Goal: Task Accomplishment & Management: Complete application form

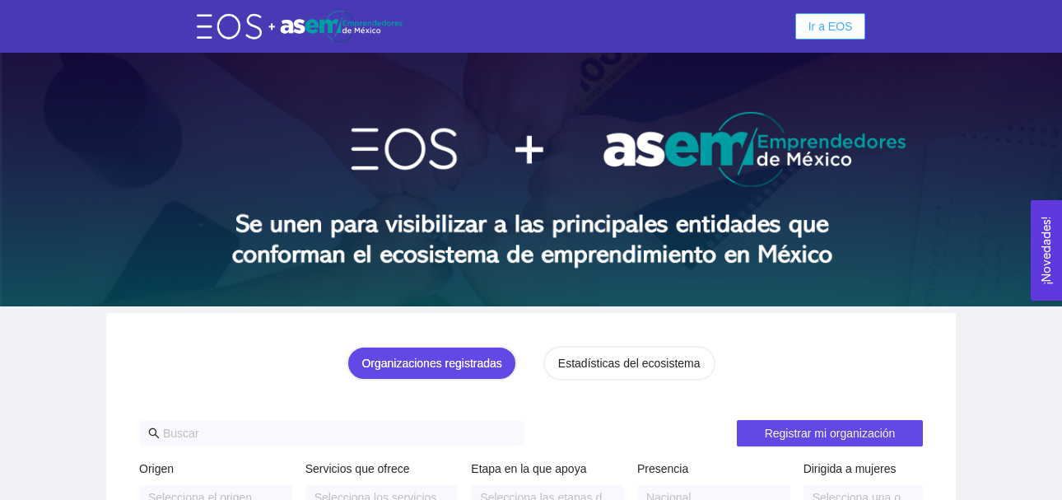
click at [819, 32] on span "Ir a EOS" at bounding box center [830, 26] width 44 height 18
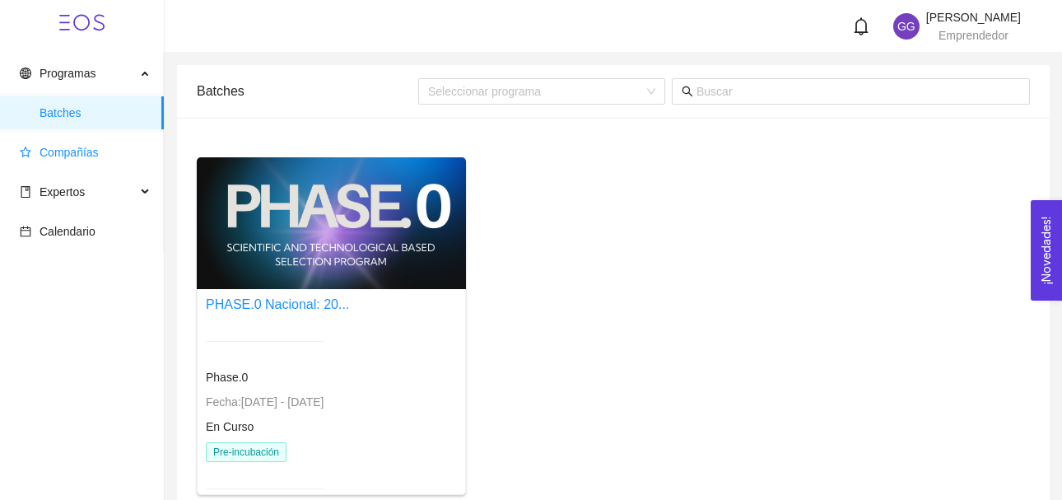
click at [86, 150] on span "Compañías" at bounding box center [69, 152] width 59 height 13
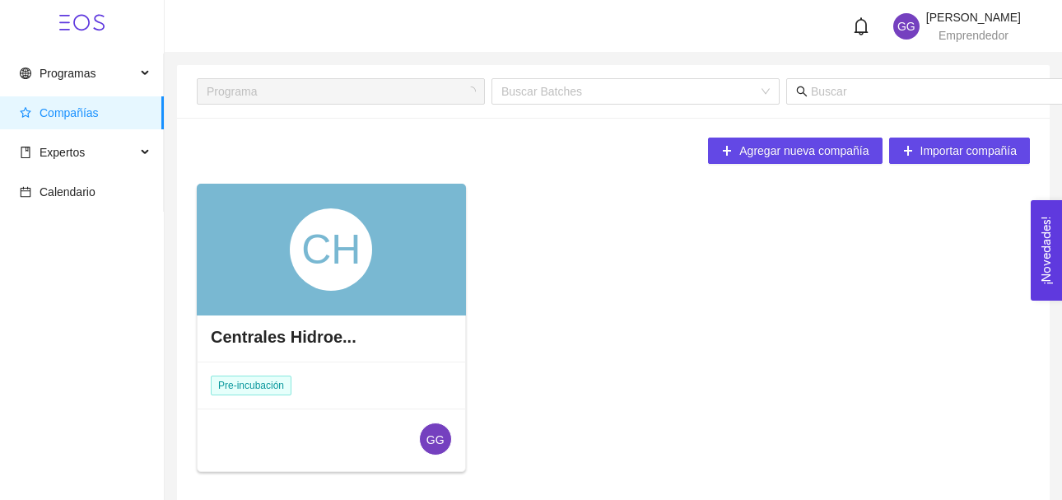
click at [313, 245] on div "CH" at bounding box center [331, 249] width 82 height 82
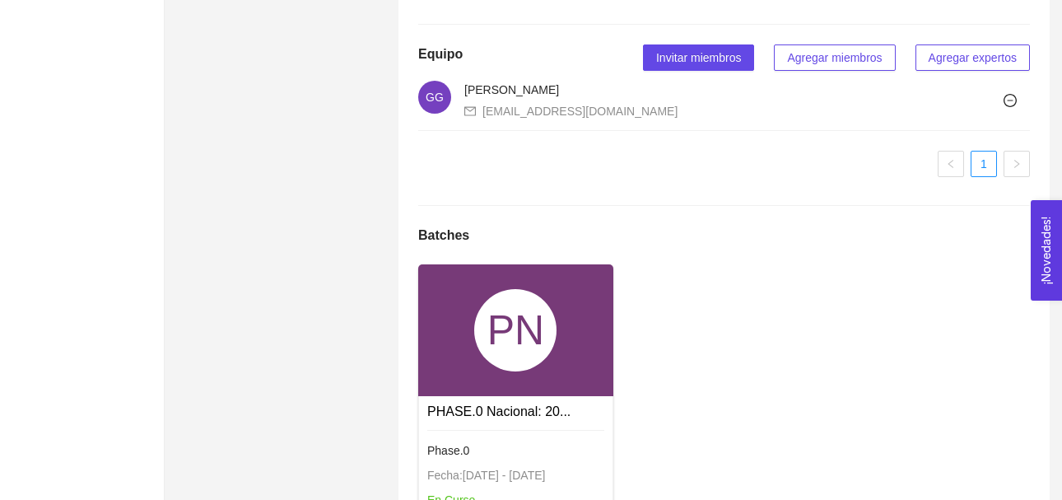
scroll to position [1041, 0]
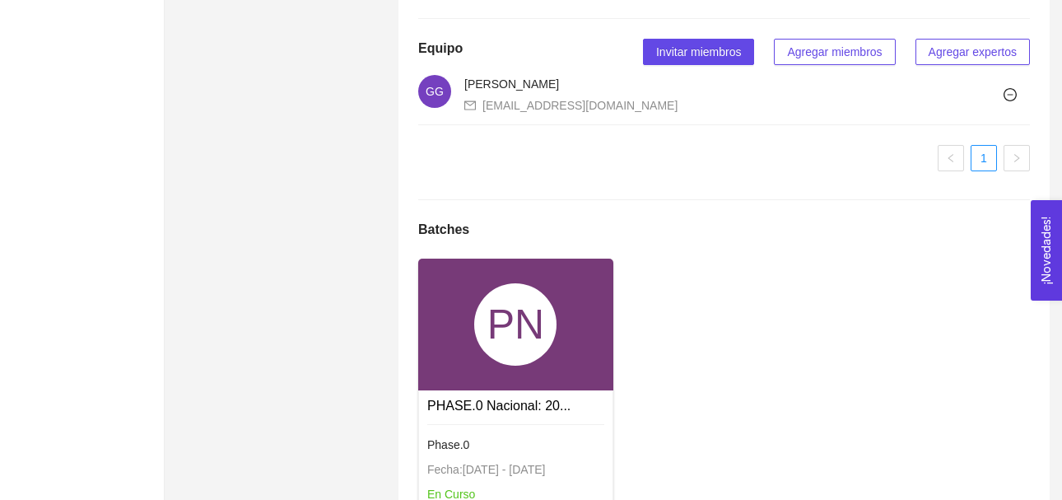
click at [532, 366] on div "PN" at bounding box center [515, 324] width 82 height 82
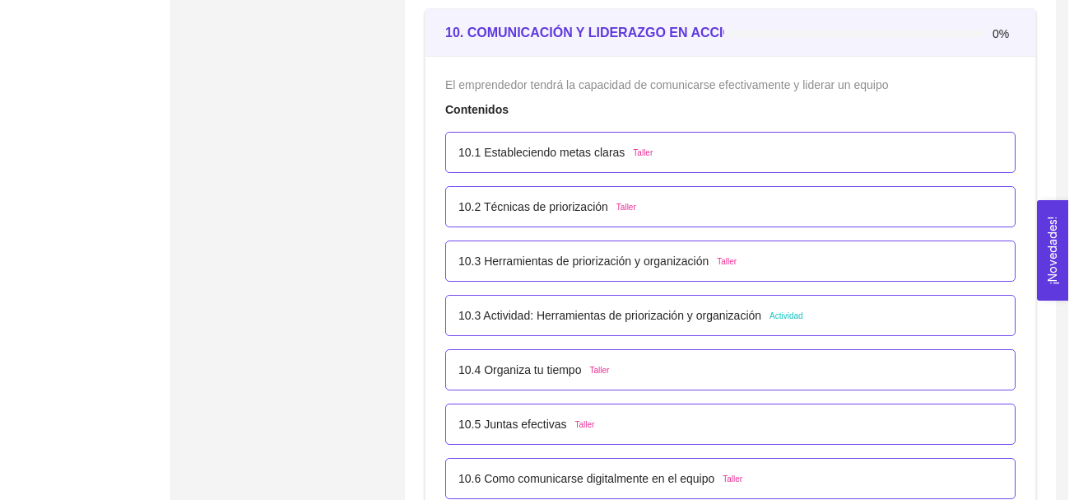
scroll to position [6110, 0]
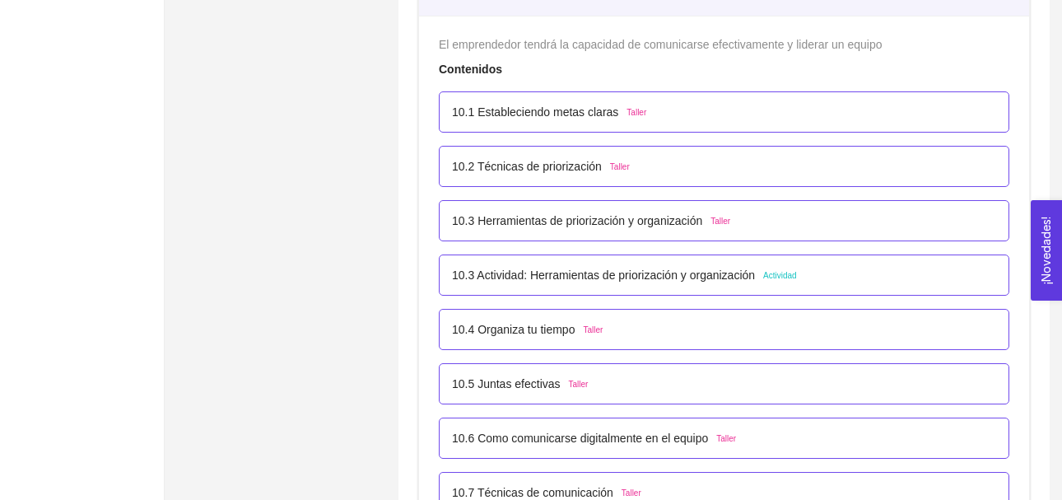
click at [775, 274] on span "Actividad" at bounding box center [780, 275] width 34 height 13
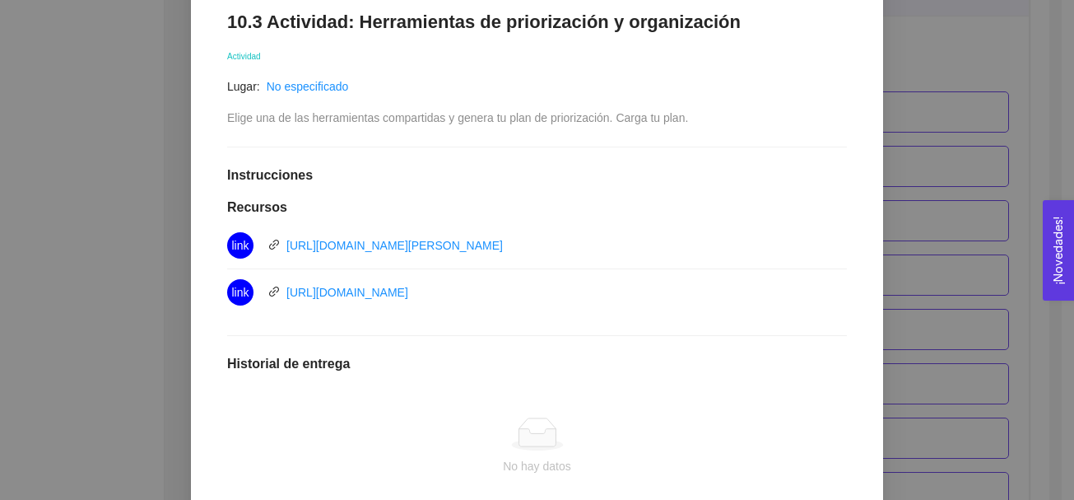
scroll to position [287, 0]
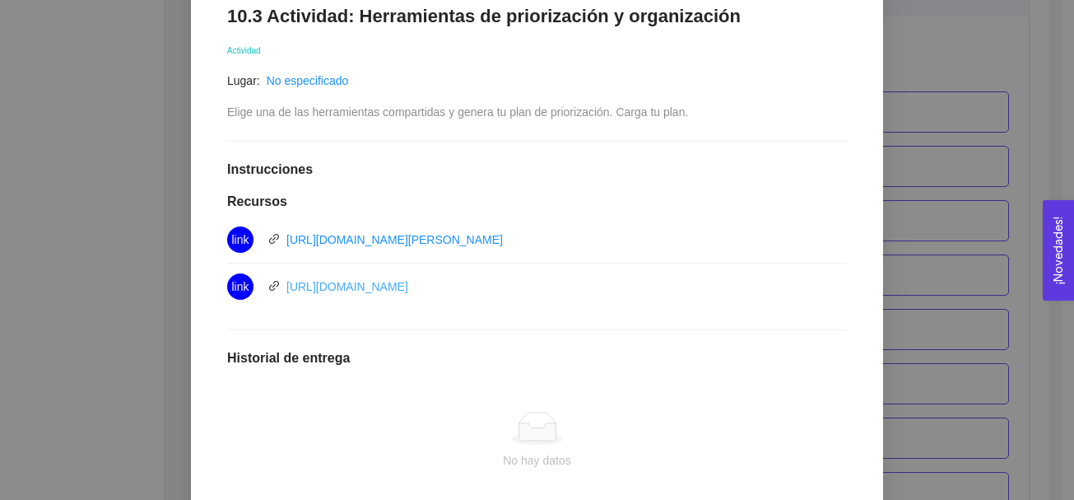
click at [408, 288] on link "[URL][DOMAIN_NAME]" at bounding box center [347, 286] width 122 height 13
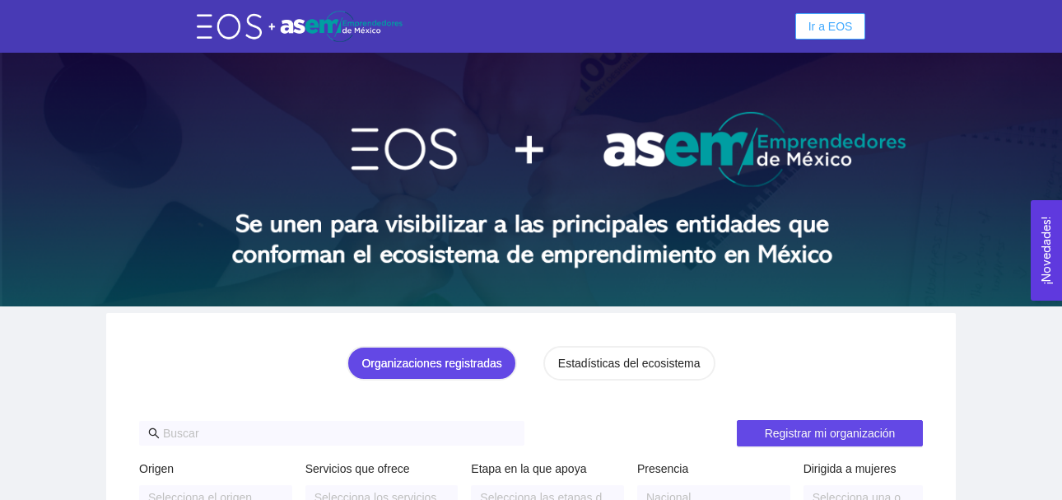
click at [821, 23] on span "Ir a EOS" at bounding box center [830, 26] width 44 height 18
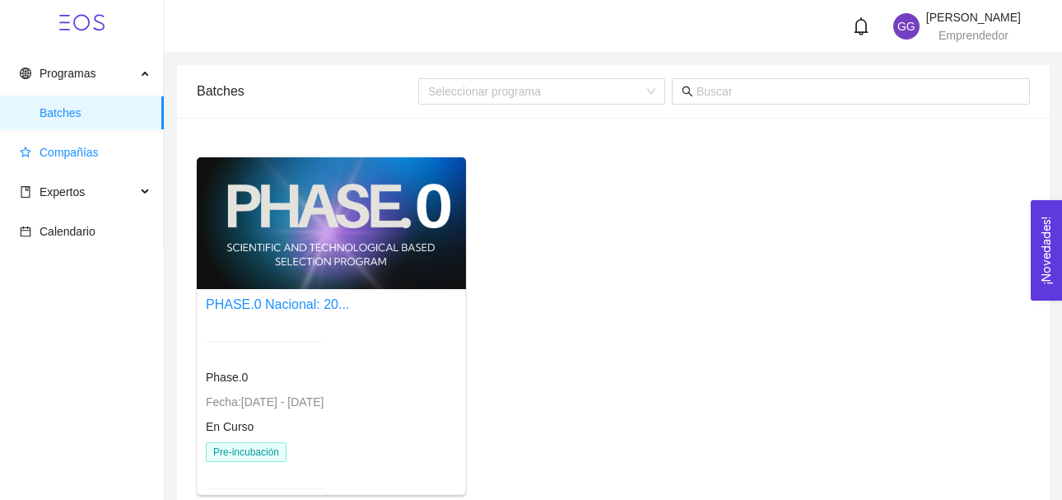
click at [73, 152] on span "Compañías" at bounding box center [69, 152] width 59 height 13
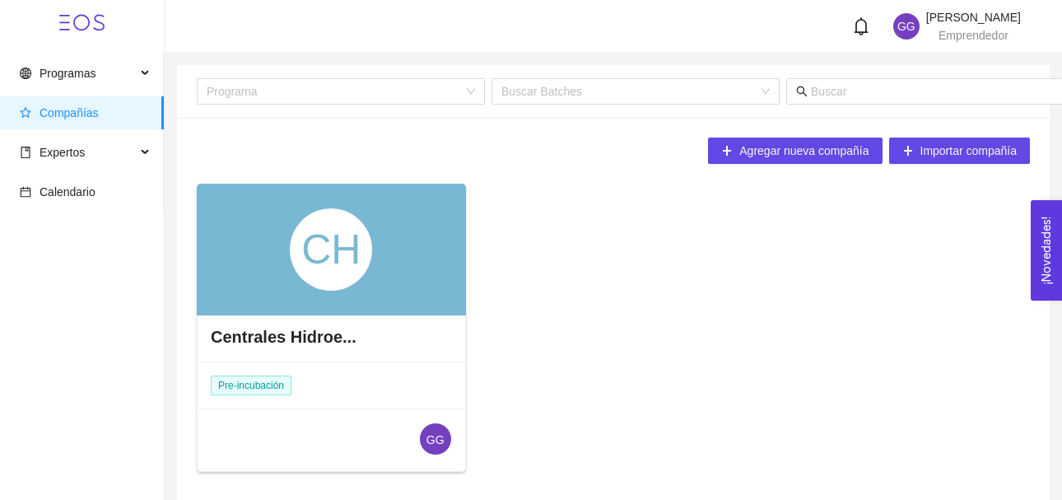
scroll to position [63, 0]
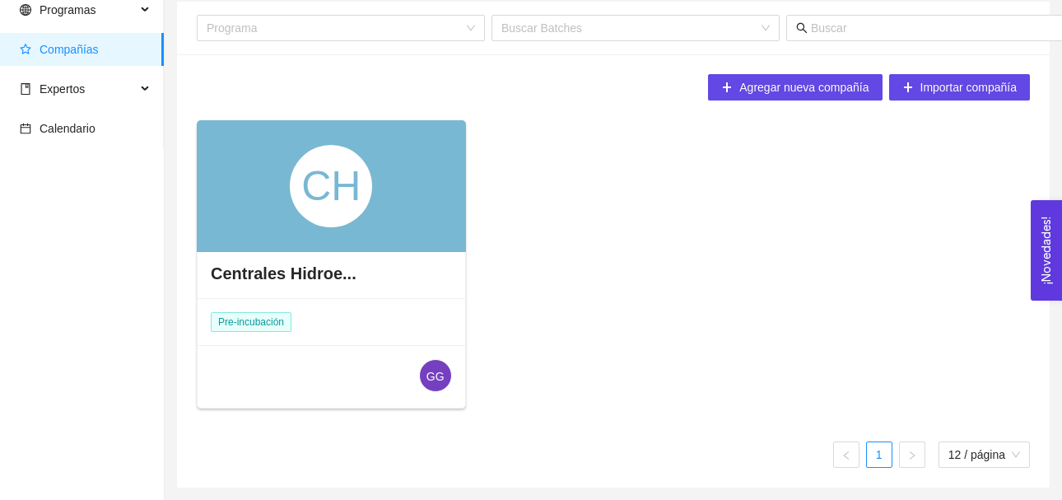
click at [241, 230] on div "CH" at bounding box center [331, 186] width 269 height 132
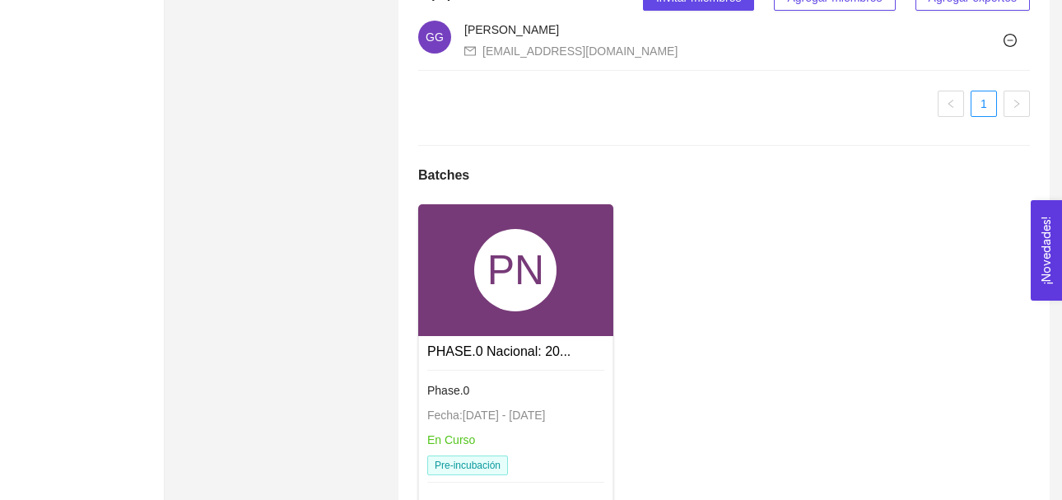
scroll to position [1219, 0]
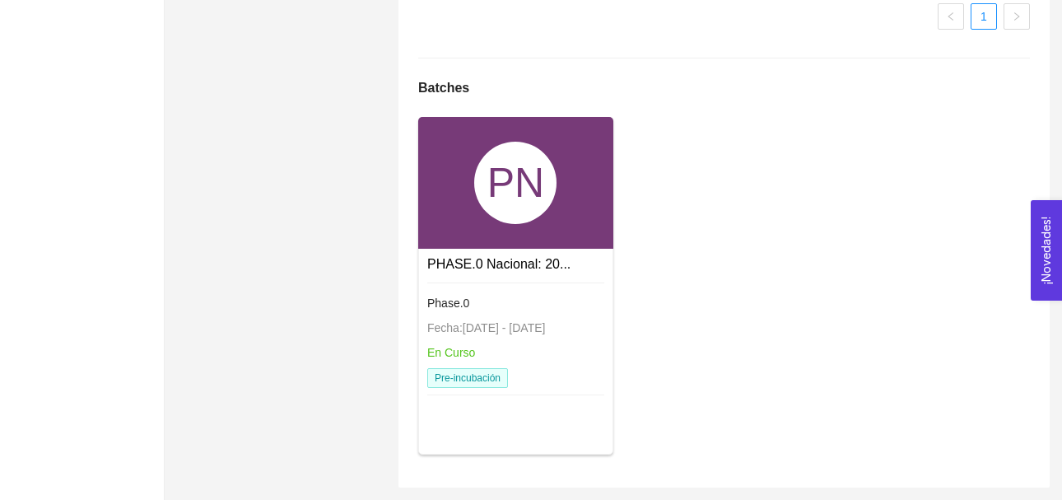
click at [523, 201] on div "PN" at bounding box center [515, 183] width 82 height 82
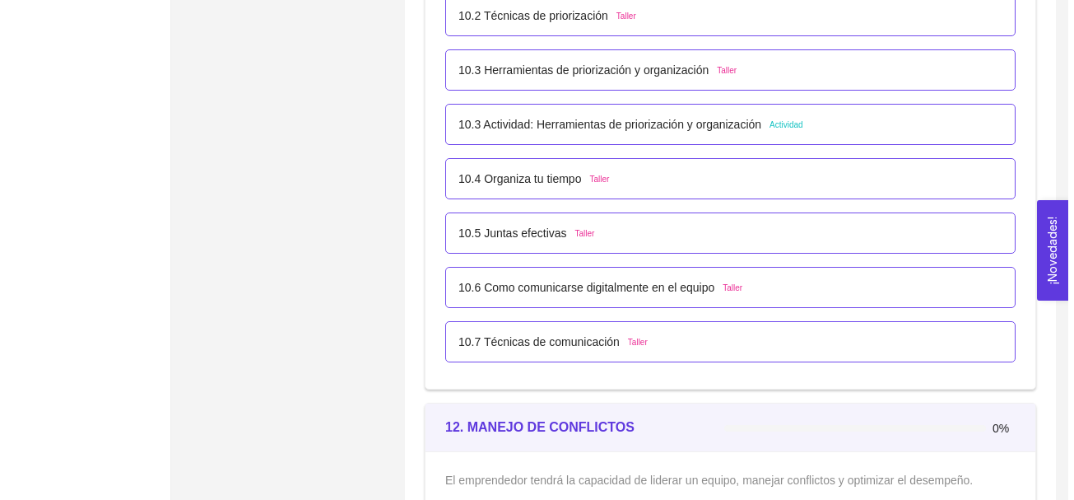
scroll to position [6283, 0]
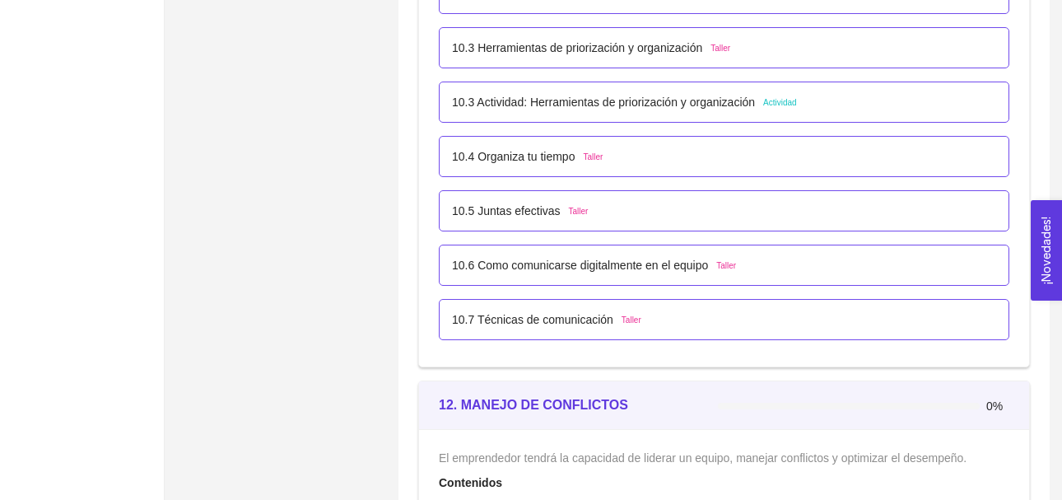
click at [775, 101] on span "Actividad" at bounding box center [780, 102] width 34 height 13
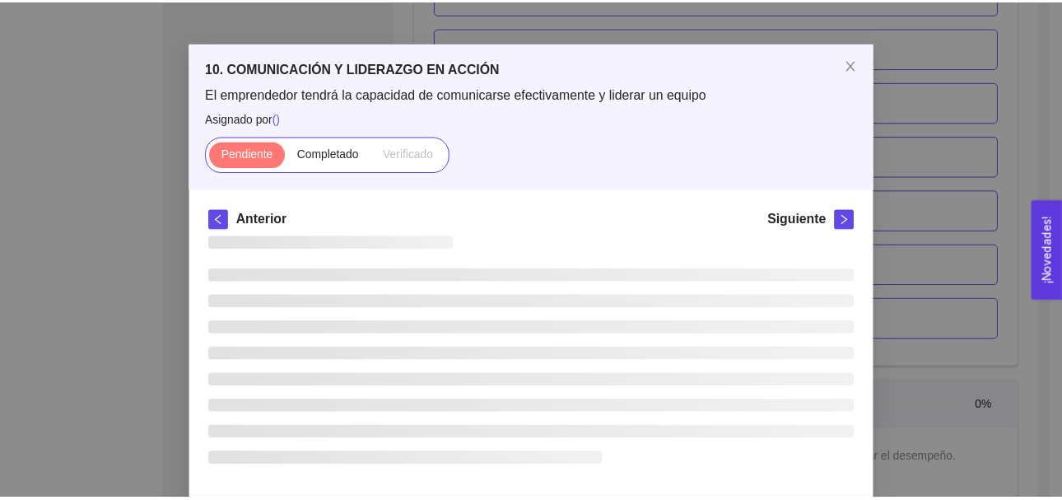
scroll to position [75, 0]
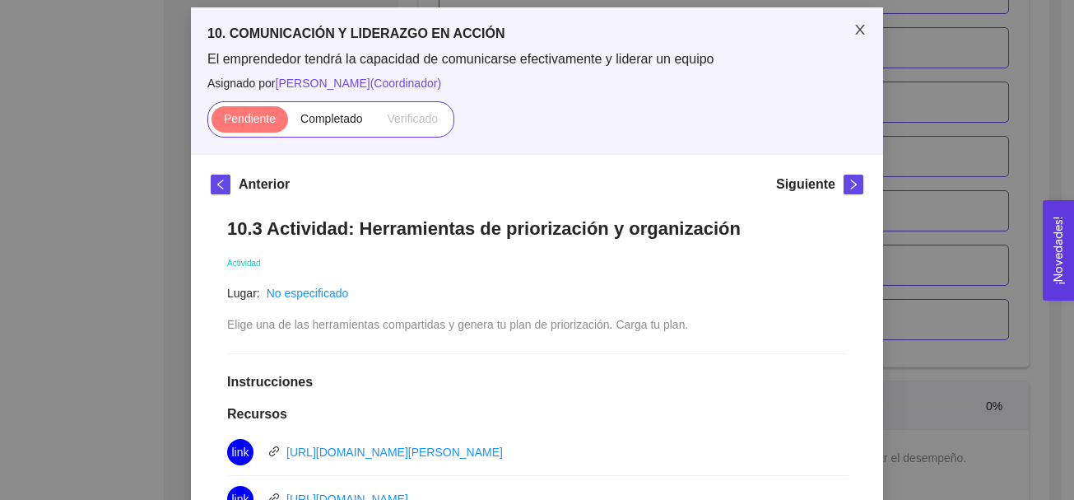
click at [855, 30] on icon "close" at bounding box center [859, 30] width 9 height 10
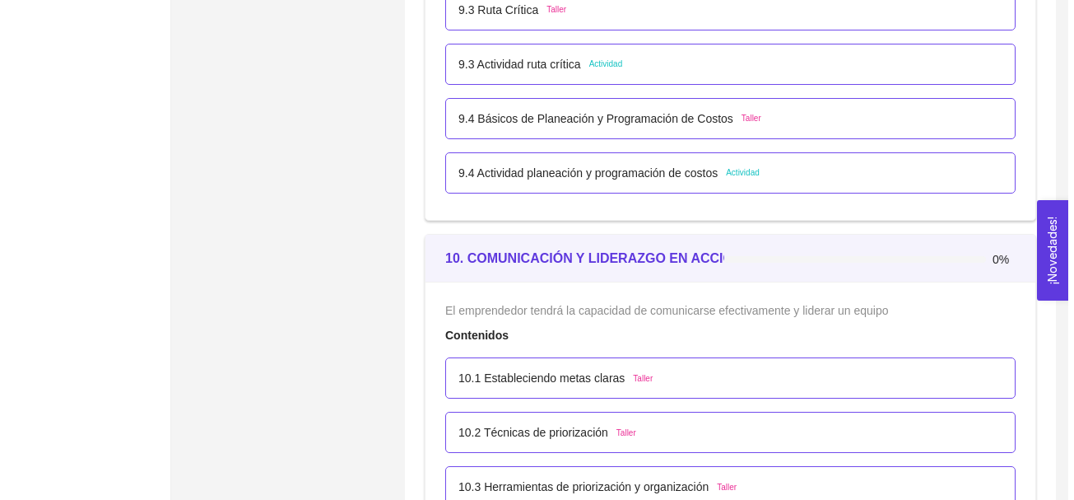
scroll to position [5789, 0]
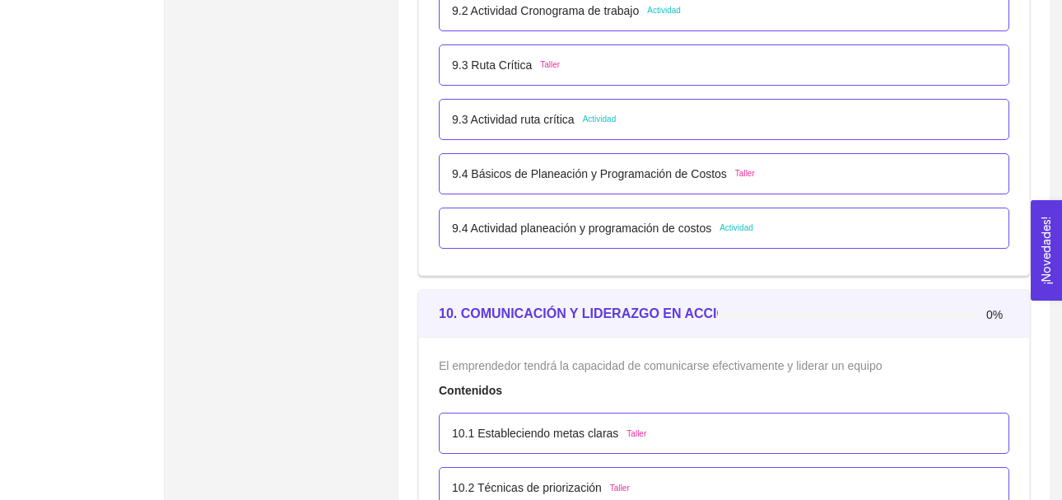
click at [728, 224] on span "Actividad" at bounding box center [737, 227] width 34 height 13
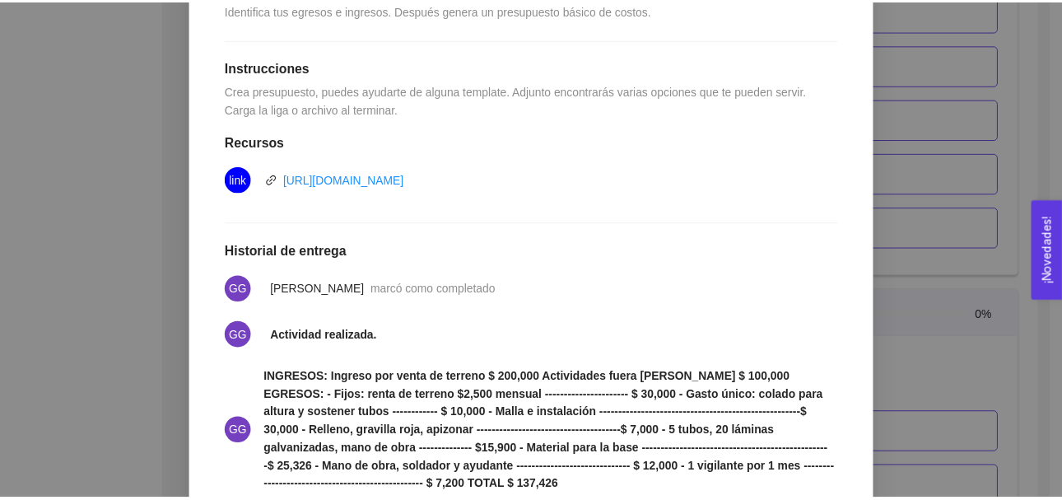
scroll to position [416, 0]
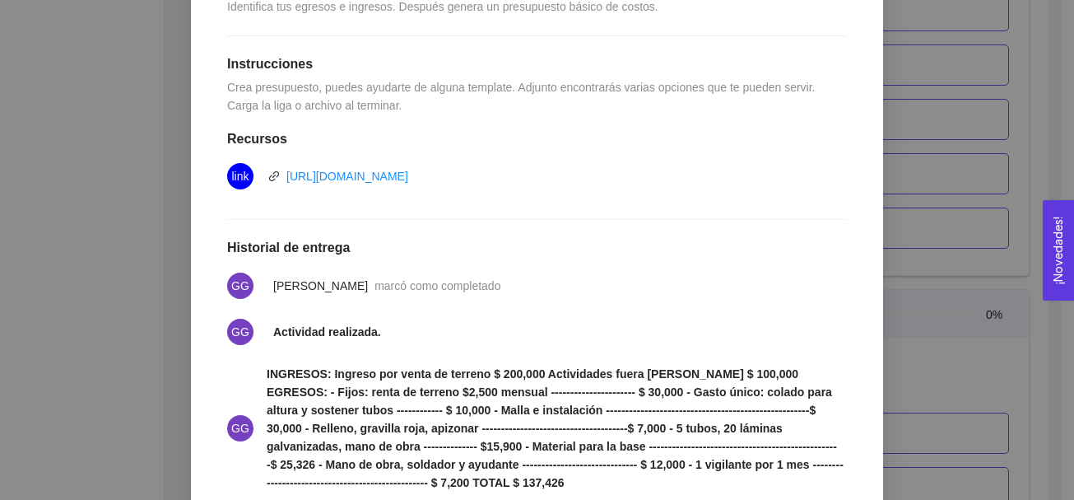
click at [925, 95] on div "9. OPERACIONES El emprendedor podrá planear, programar y estructurar costos y e…" at bounding box center [537, 250] width 1074 height 500
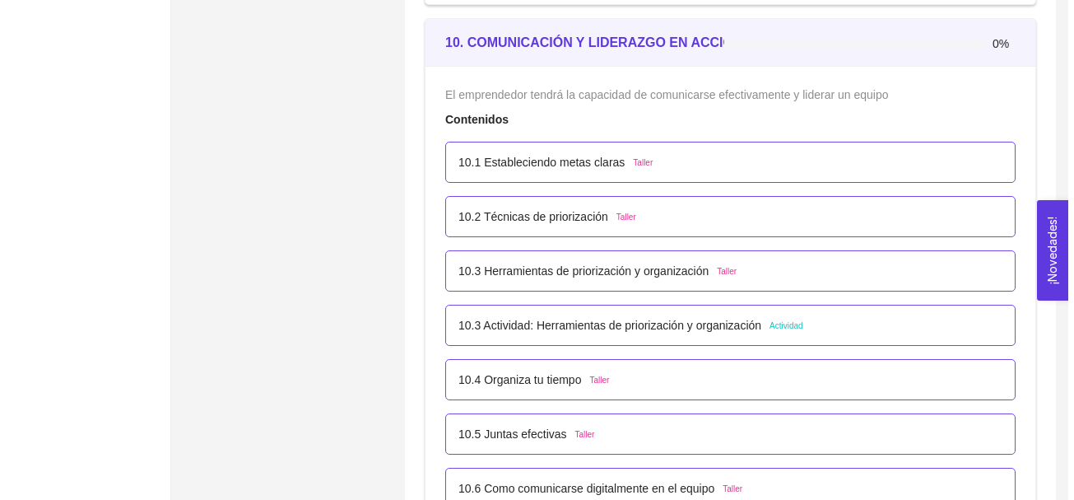
scroll to position [6087, 0]
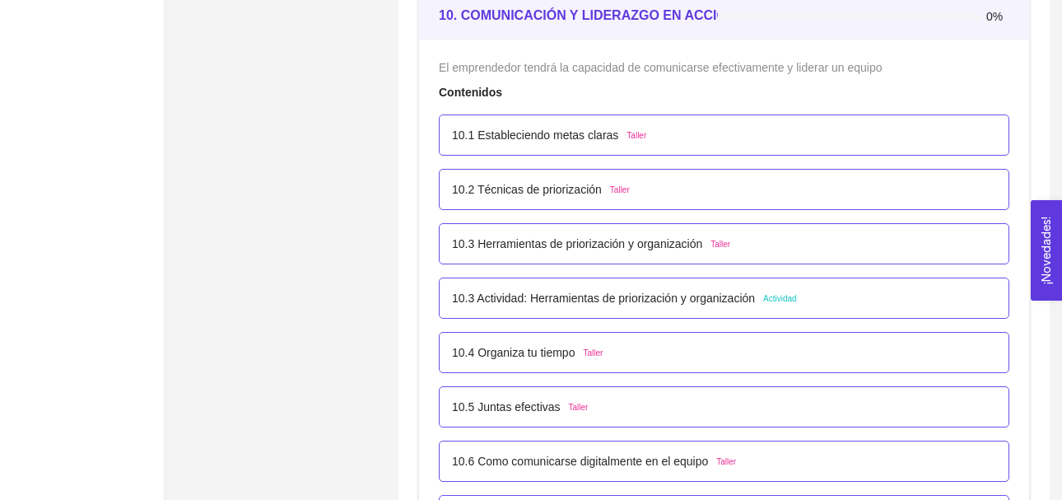
click at [778, 300] on span "Actividad" at bounding box center [780, 298] width 34 height 13
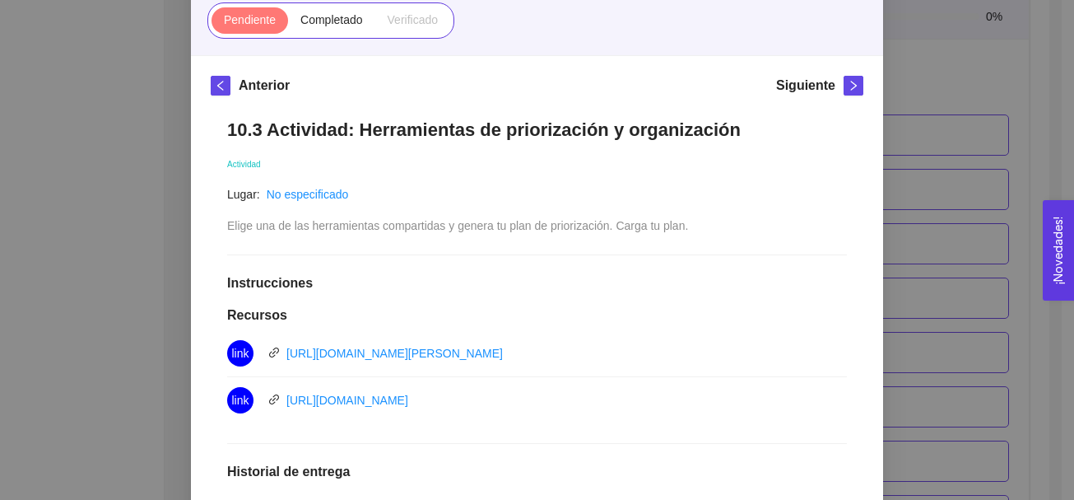
scroll to position [40, 0]
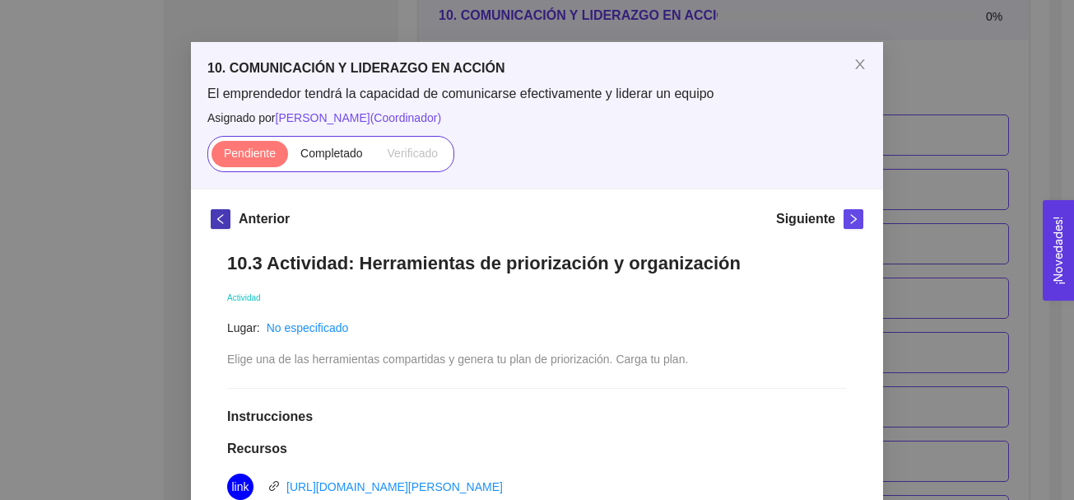
click at [215, 214] on icon "left" at bounding box center [221, 219] width 12 height 12
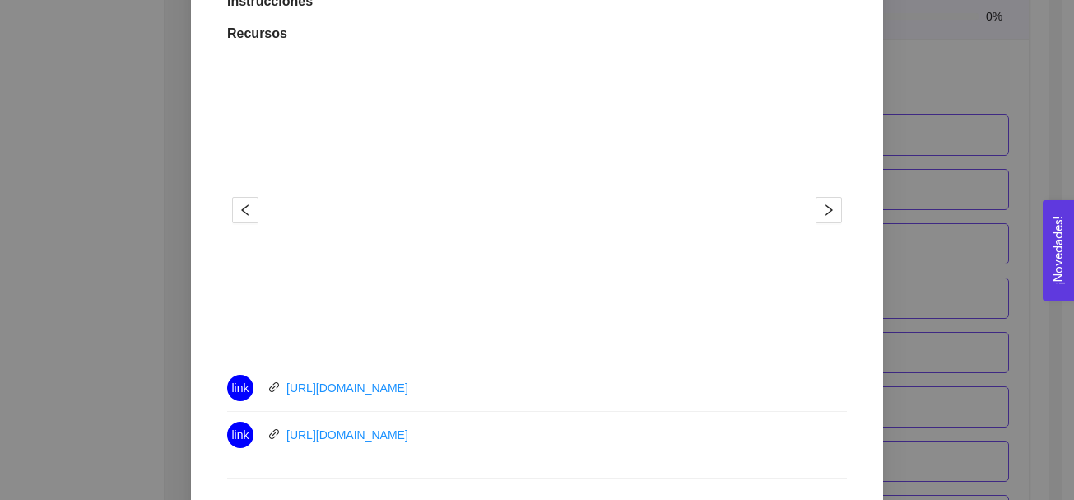
scroll to position [515, 0]
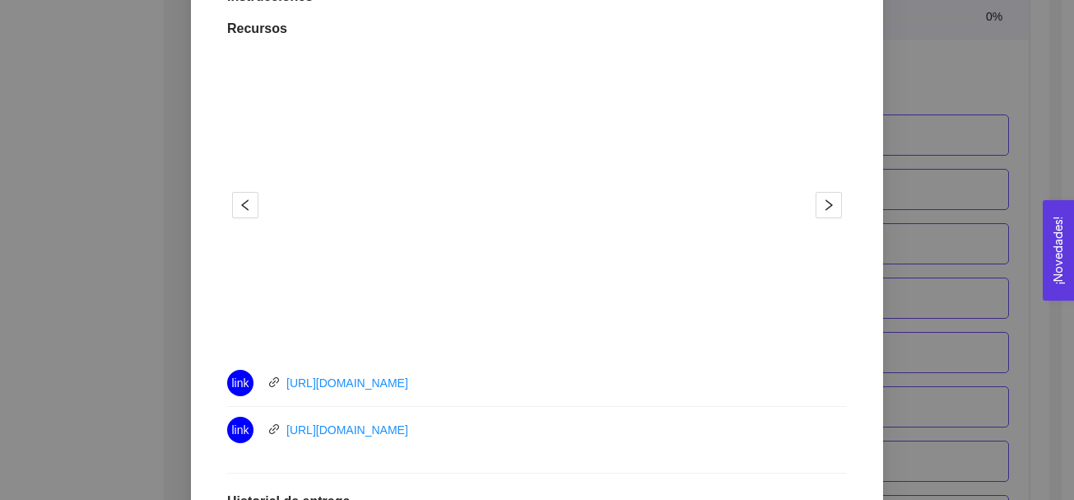
click at [952, 230] on div "10. COMUNICACIÓN Y LIDERAZGO EN ACCIÓN El emprendedor tendrá la capacidad de co…" at bounding box center [537, 250] width 1074 height 500
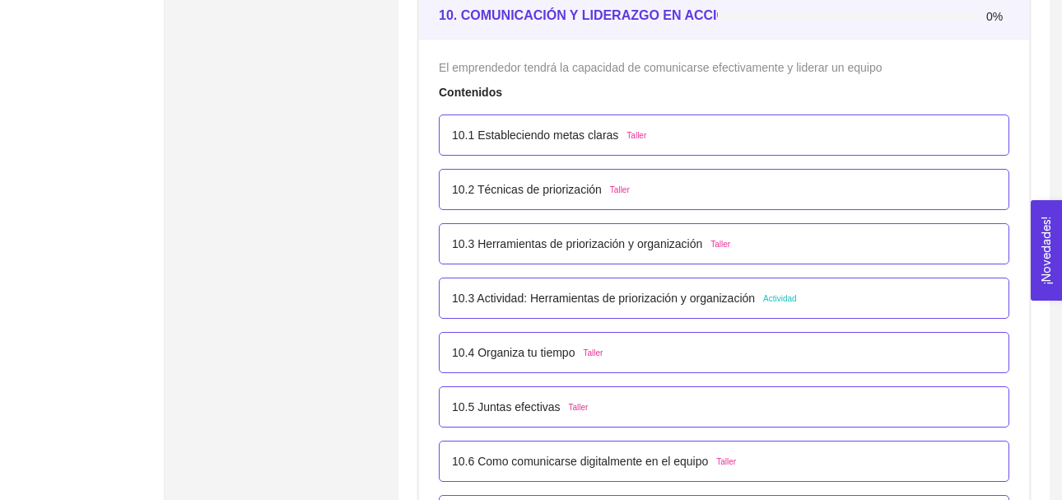
click at [775, 297] on span "Actividad" at bounding box center [780, 298] width 34 height 13
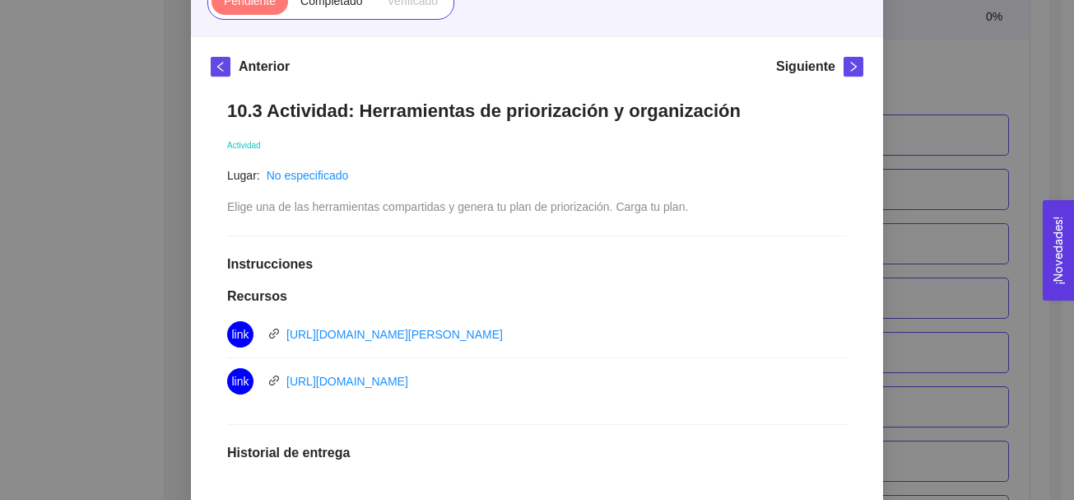
scroll to position [196, 0]
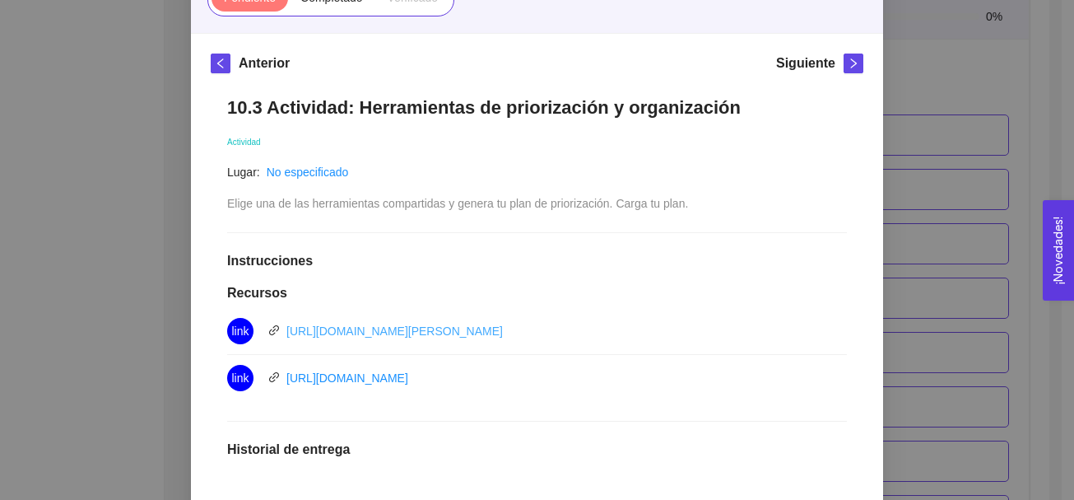
click at [447, 336] on link "[URL][DOMAIN_NAME][PERSON_NAME]" at bounding box center [394, 330] width 217 height 13
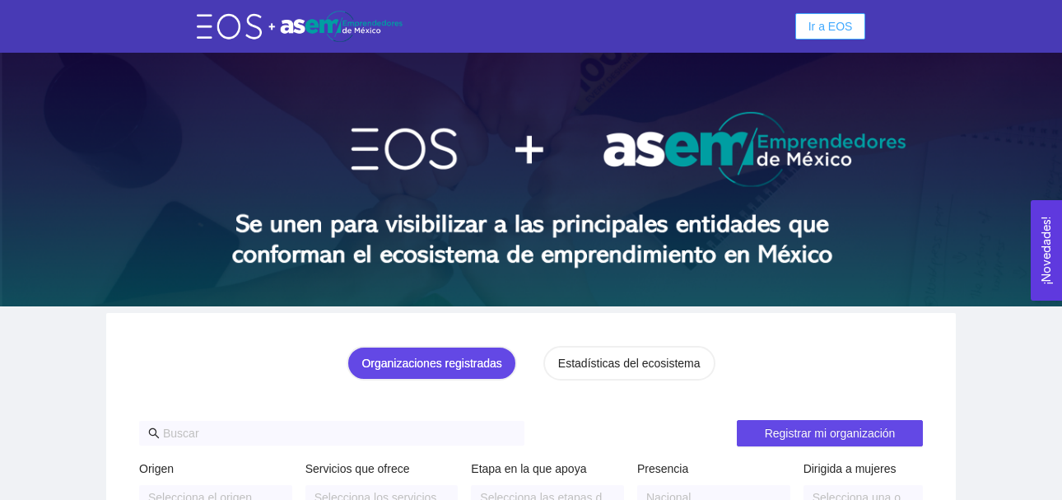
click at [839, 23] on span "Ir a EOS" at bounding box center [830, 26] width 44 height 18
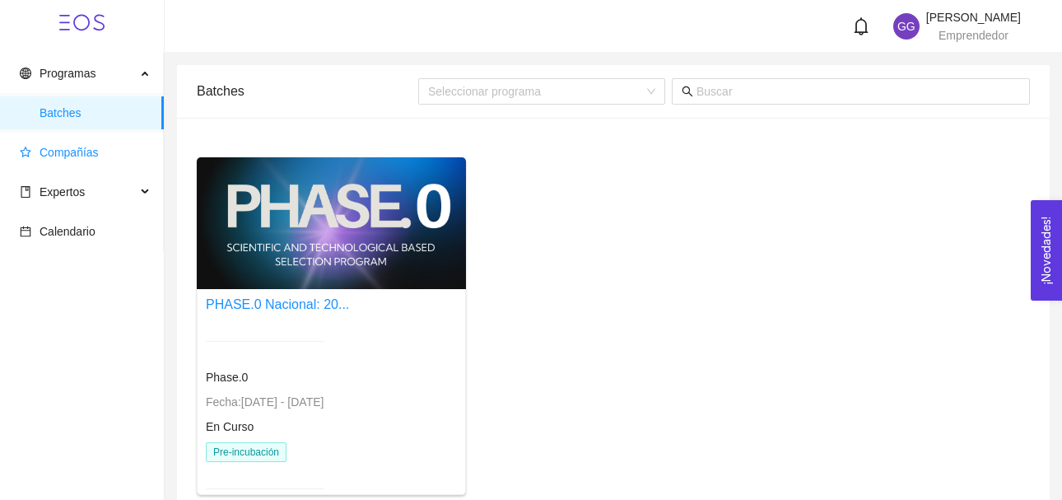
click at [76, 150] on span "Compañías" at bounding box center [69, 152] width 59 height 13
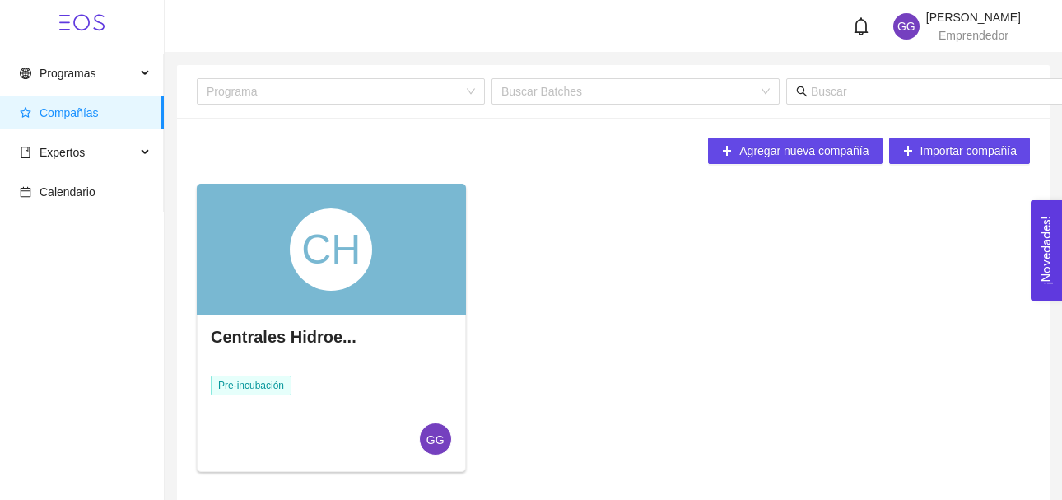
click at [296, 238] on div "CH" at bounding box center [331, 249] width 82 height 82
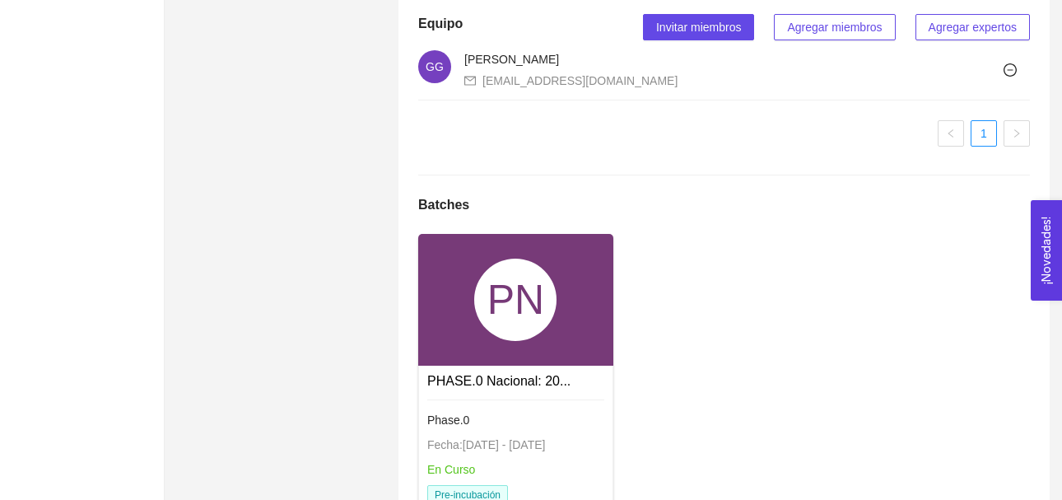
click at [529, 331] on div "PN" at bounding box center [515, 299] width 82 height 82
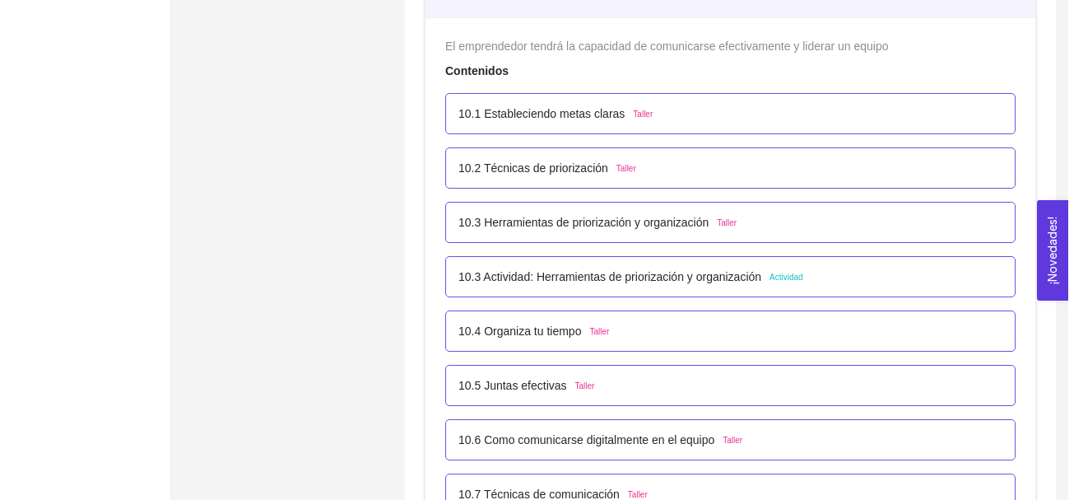
scroll to position [6149, 0]
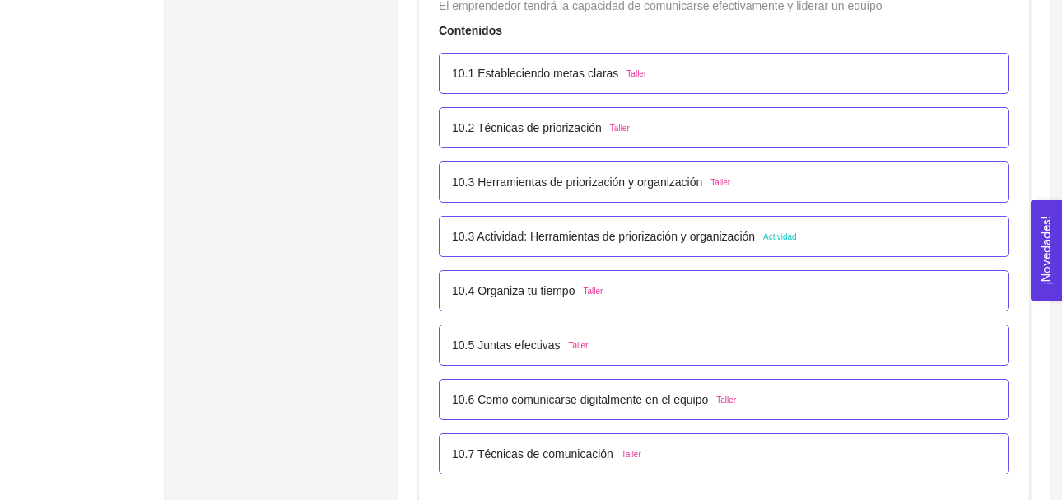
click at [771, 235] on span "Actividad" at bounding box center [780, 237] width 34 height 13
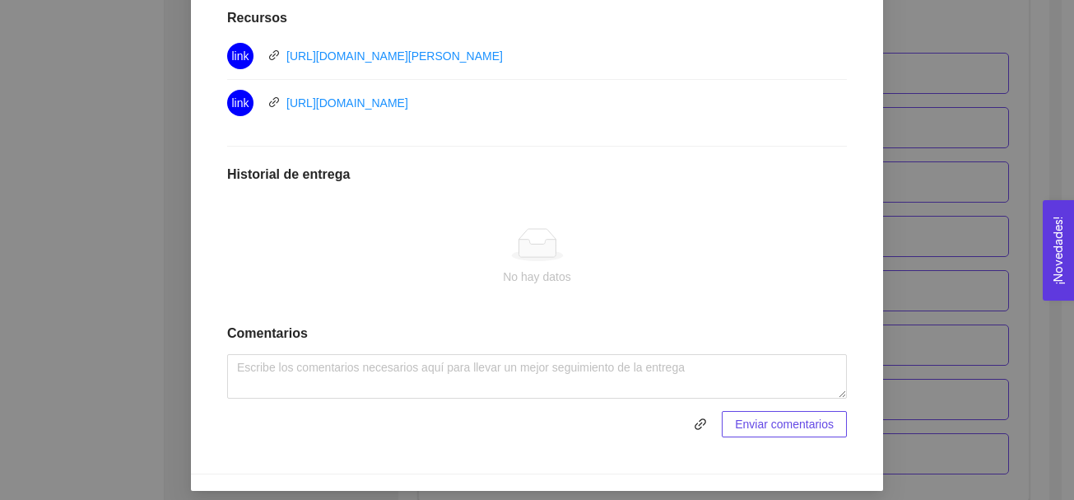
scroll to position [478, 0]
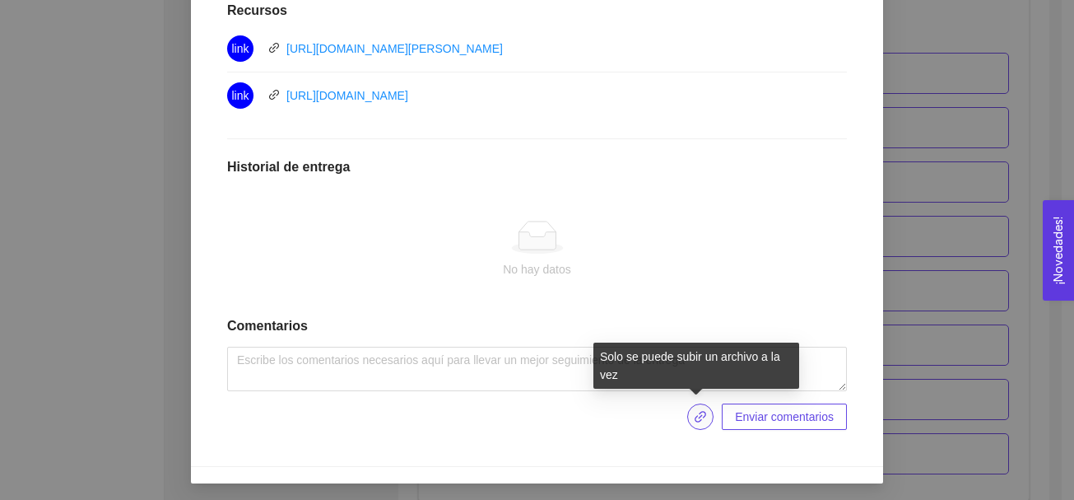
click at [689, 414] on span "link" at bounding box center [700, 416] width 25 height 13
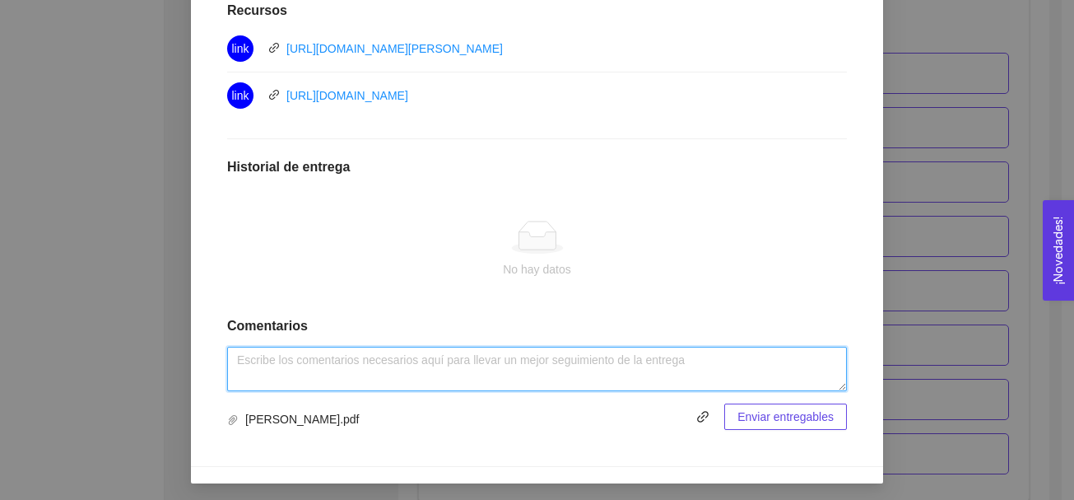
click at [362, 377] on textarea at bounding box center [537, 369] width 620 height 44
type textarea "Actividad realizada."
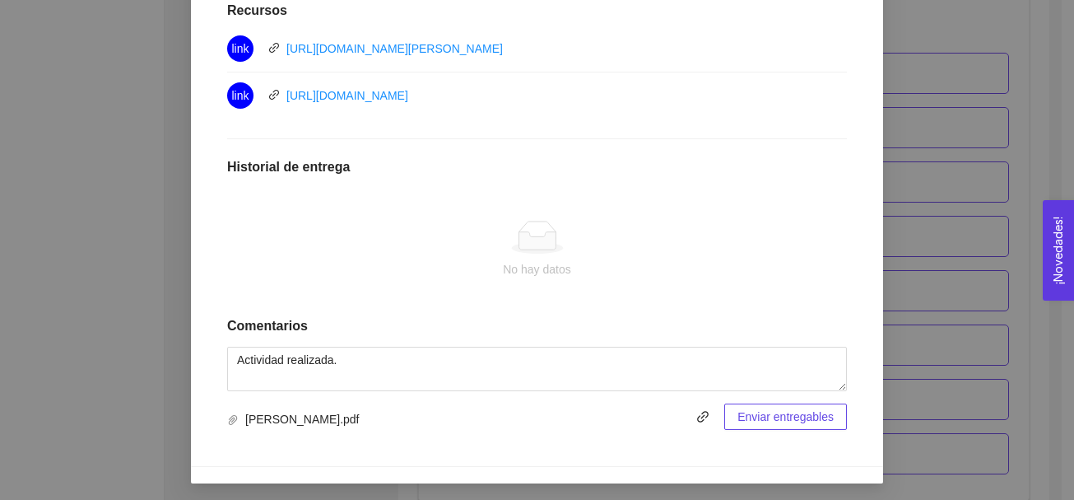
click at [763, 413] on span "Enviar entregables" at bounding box center [786, 417] width 96 height 18
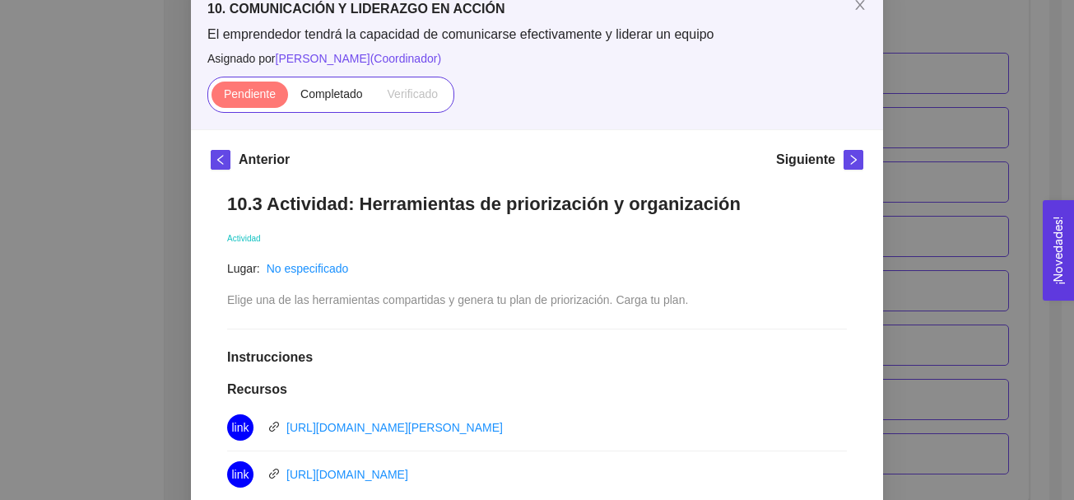
scroll to position [82, 0]
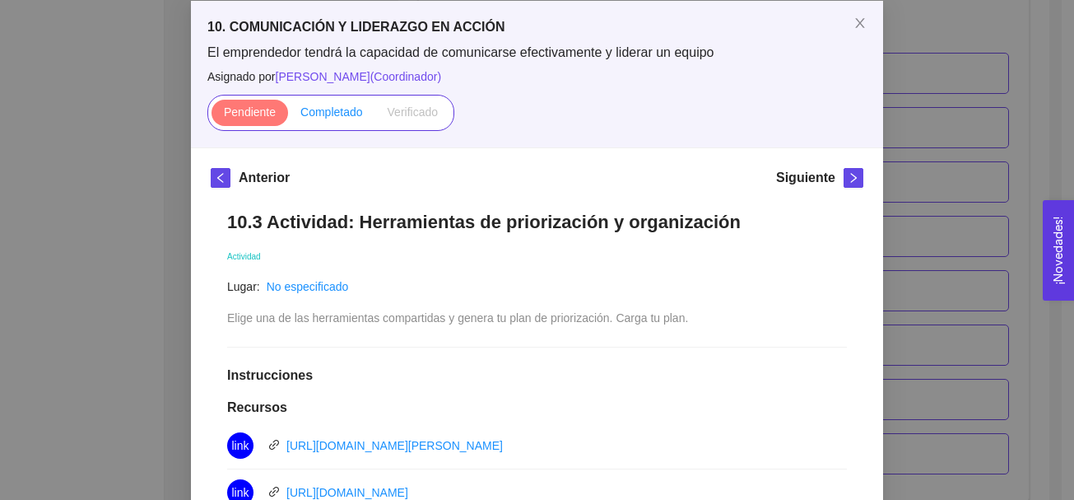
click at [325, 114] on span "Completado" at bounding box center [331, 111] width 63 height 13
click at [288, 116] on input "Completado" at bounding box center [288, 116] width 0 height 0
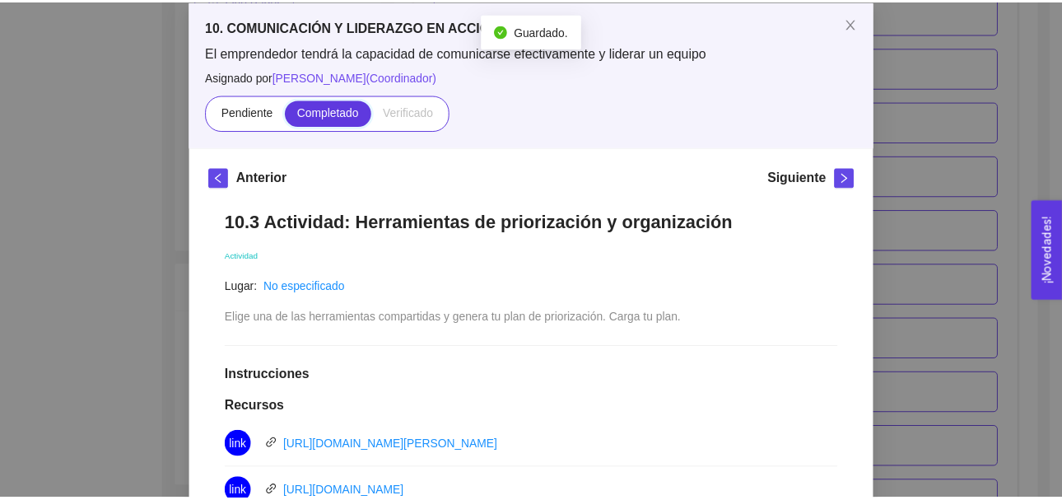
scroll to position [6149, 0]
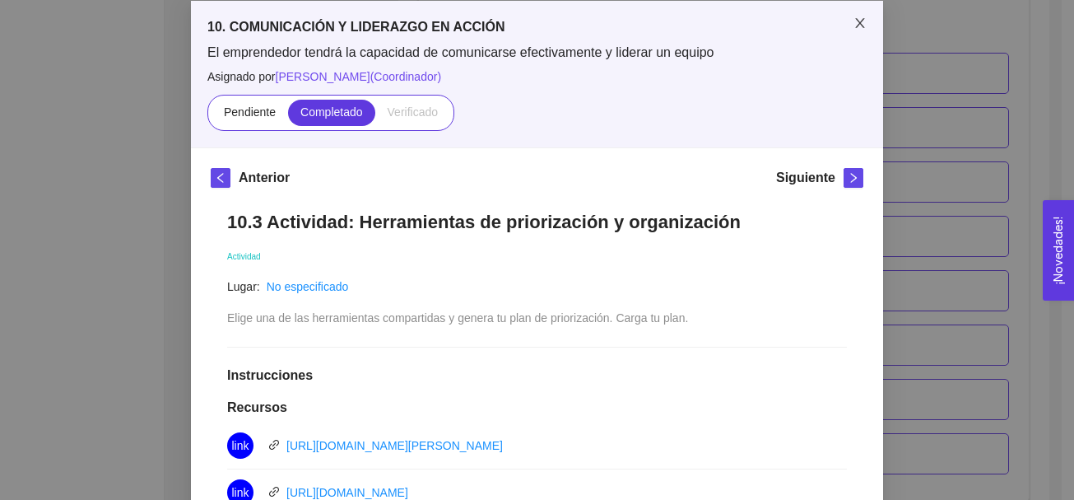
click at [855, 26] on icon "close" at bounding box center [859, 23] width 9 height 10
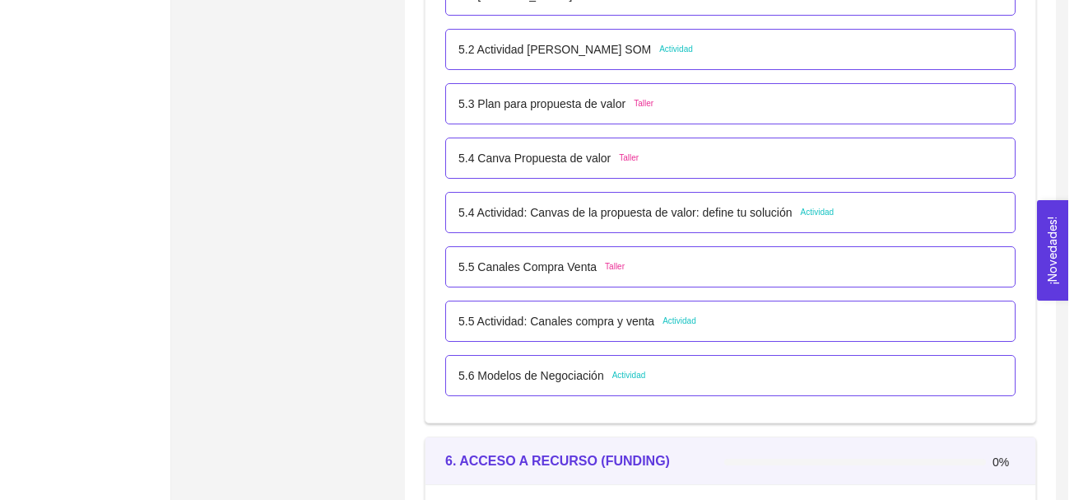
scroll to position [3351, 0]
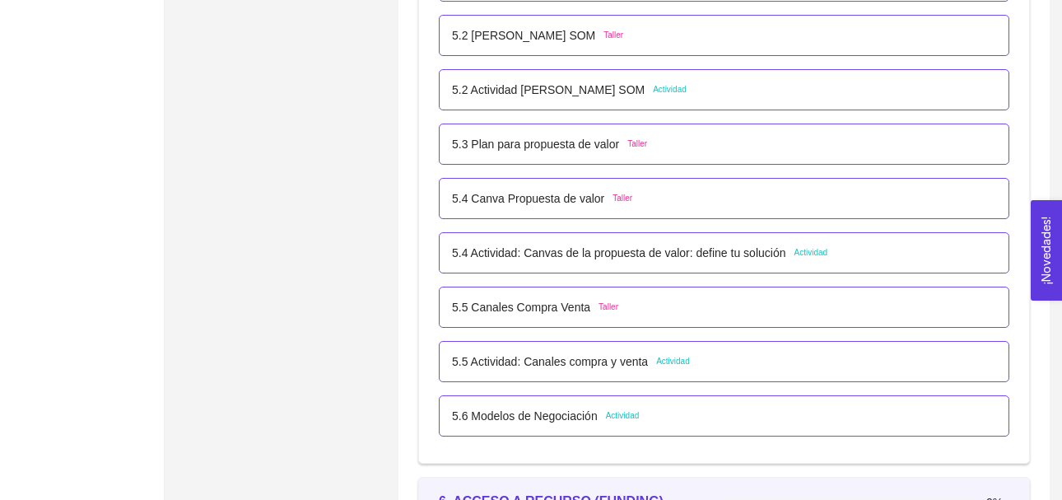
click at [534, 38] on p "5.2 [PERSON_NAME] SOM" at bounding box center [523, 35] width 143 height 18
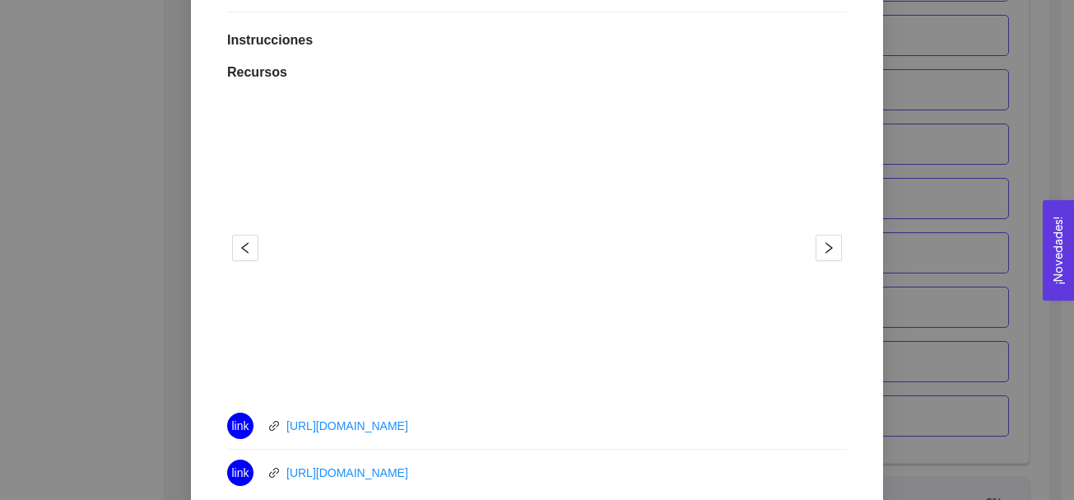
scroll to position [455, 0]
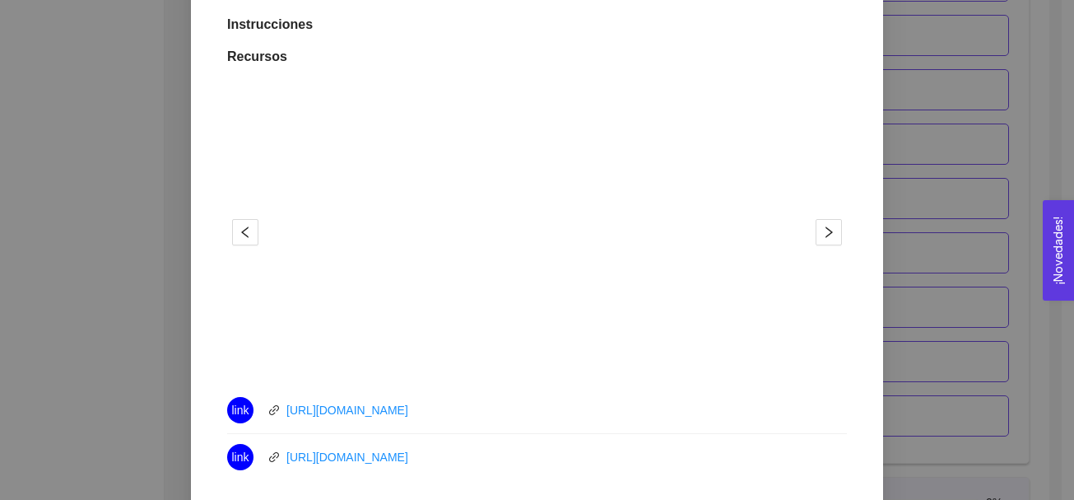
click at [933, 97] on div "5. PROBACIÓN DE COMPRA El emprendedor validará el mercado Asignado por [PERSON_…" at bounding box center [537, 250] width 1074 height 500
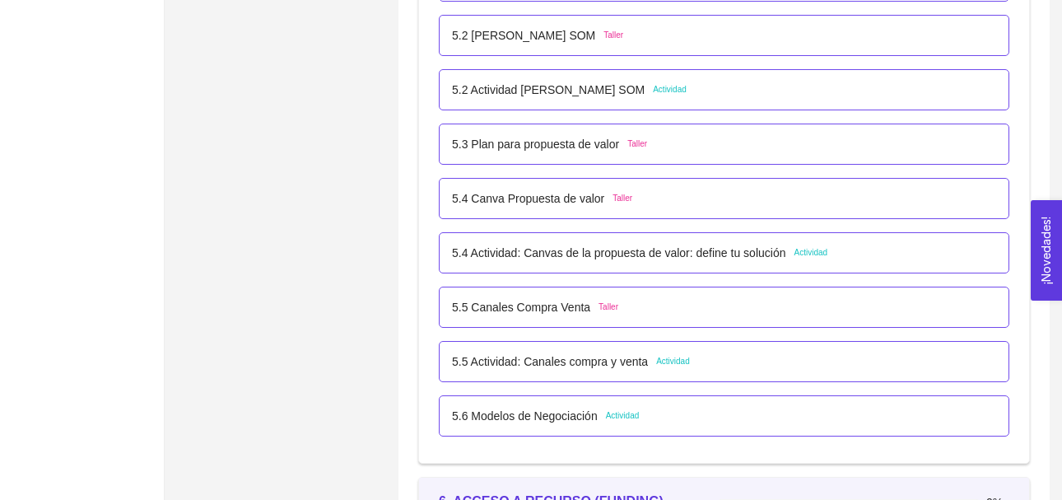
click at [679, 87] on span "Actividad" at bounding box center [670, 89] width 34 height 13
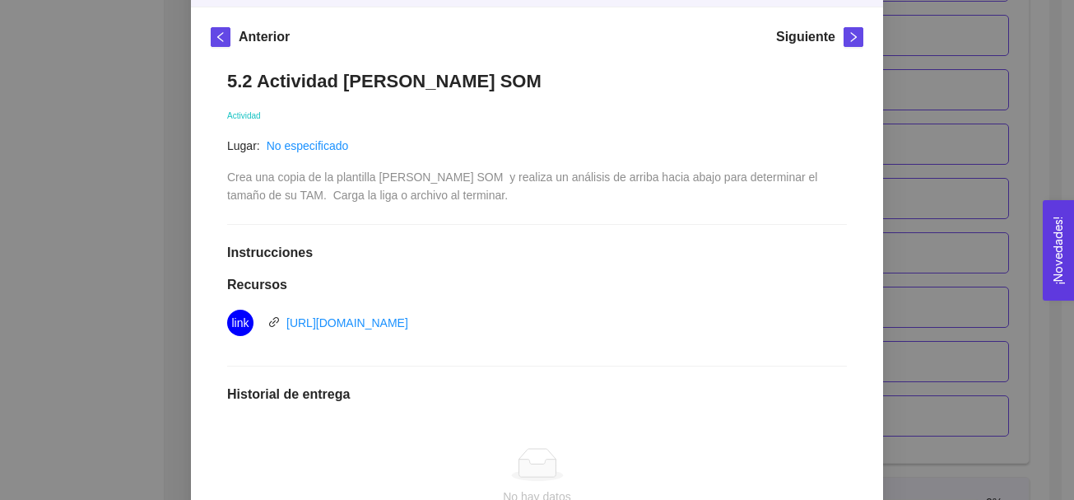
scroll to position [226, 0]
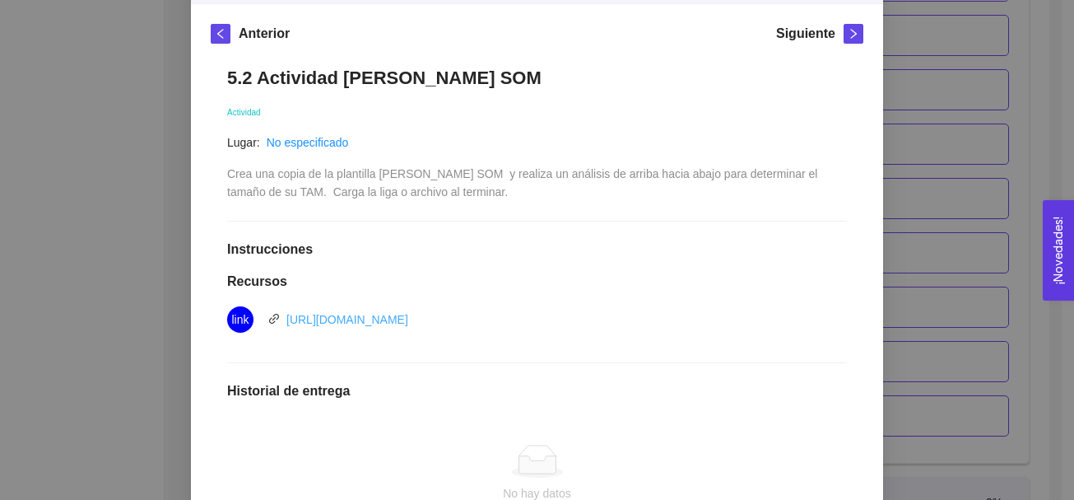
click at [386, 319] on link "[URL][DOMAIN_NAME]" at bounding box center [347, 319] width 122 height 13
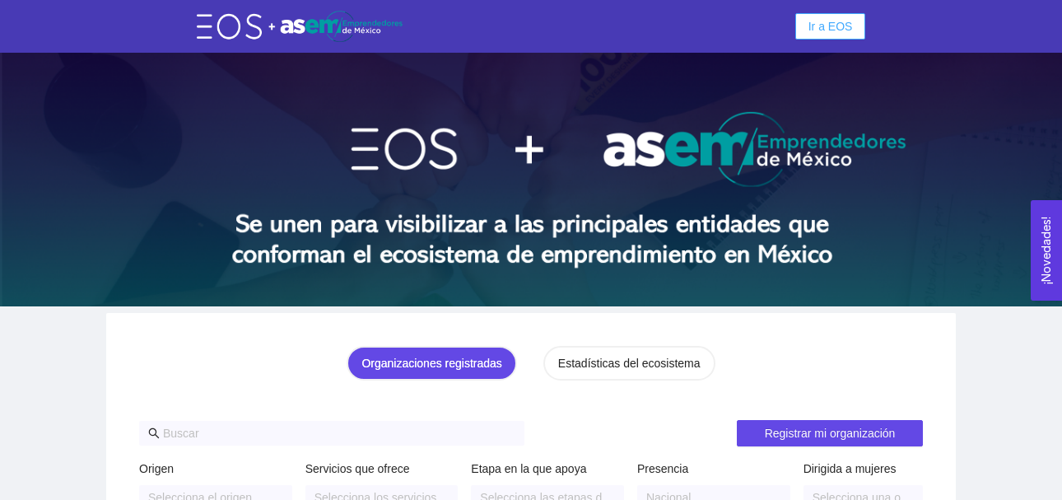
click at [838, 21] on span "Ir a EOS" at bounding box center [830, 26] width 44 height 18
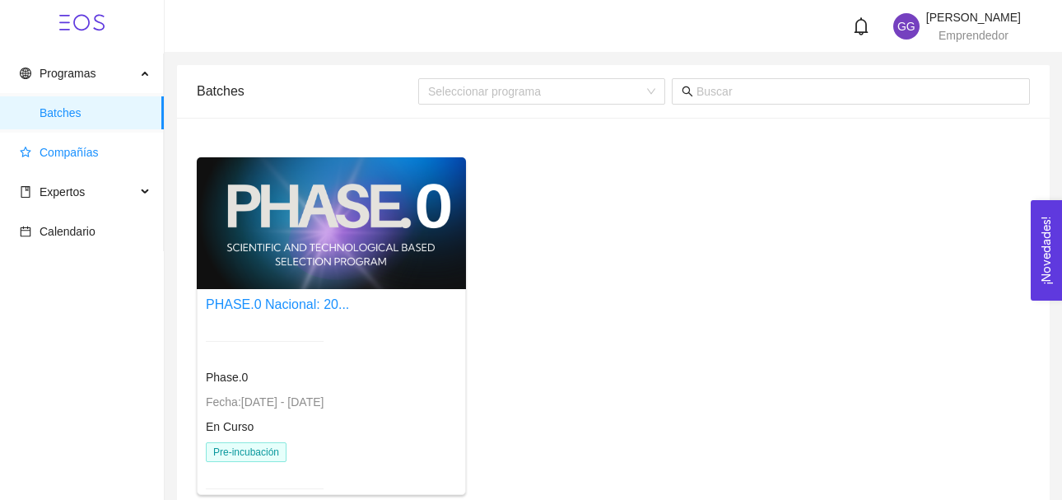
click at [62, 152] on span "Compañías" at bounding box center [69, 152] width 59 height 13
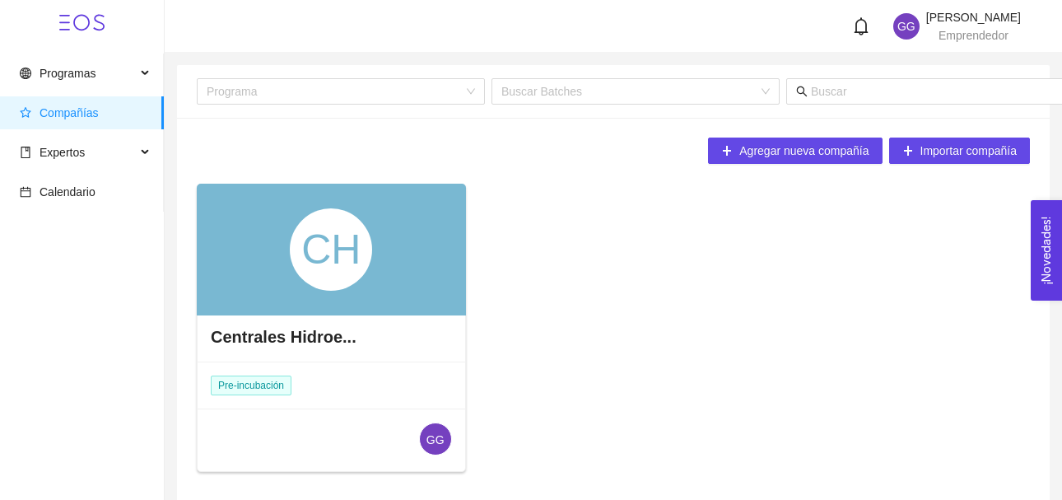
click at [333, 288] on div "CH" at bounding box center [331, 249] width 82 height 82
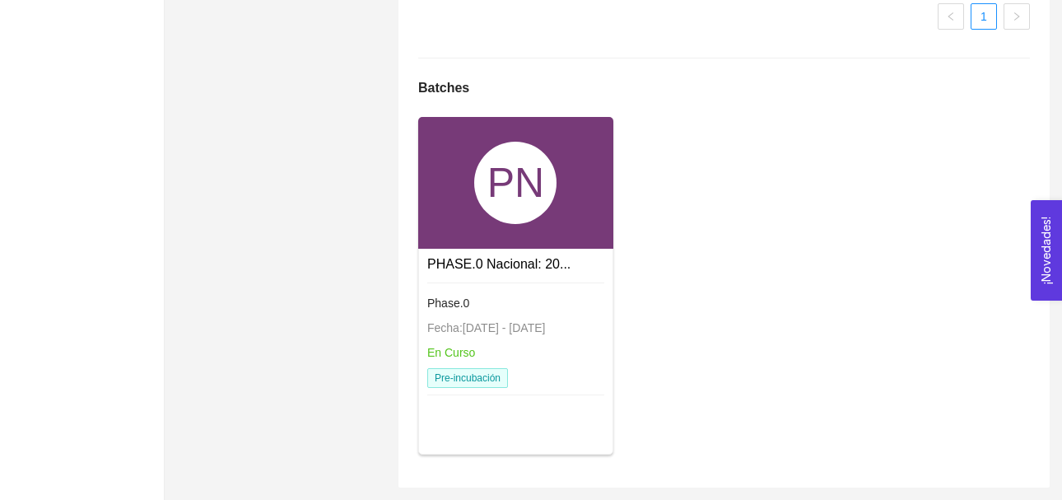
click at [522, 211] on div "PN" at bounding box center [515, 183] width 82 height 82
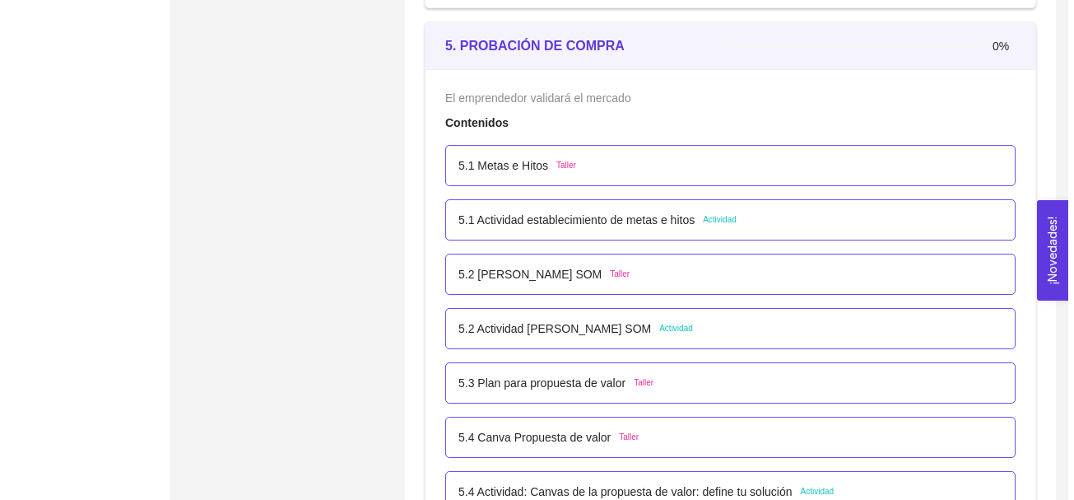
scroll to position [3125, 0]
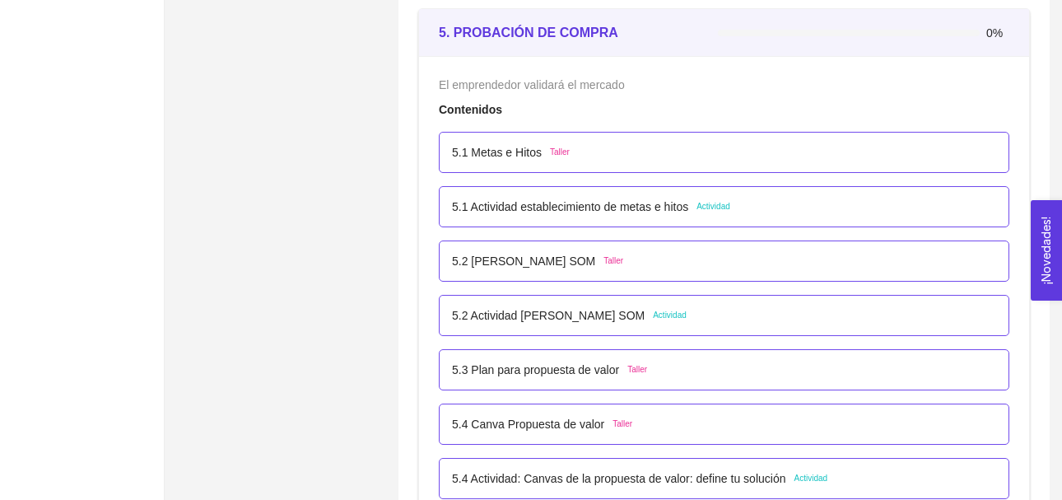
click at [670, 316] on span "Actividad" at bounding box center [670, 315] width 34 height 13
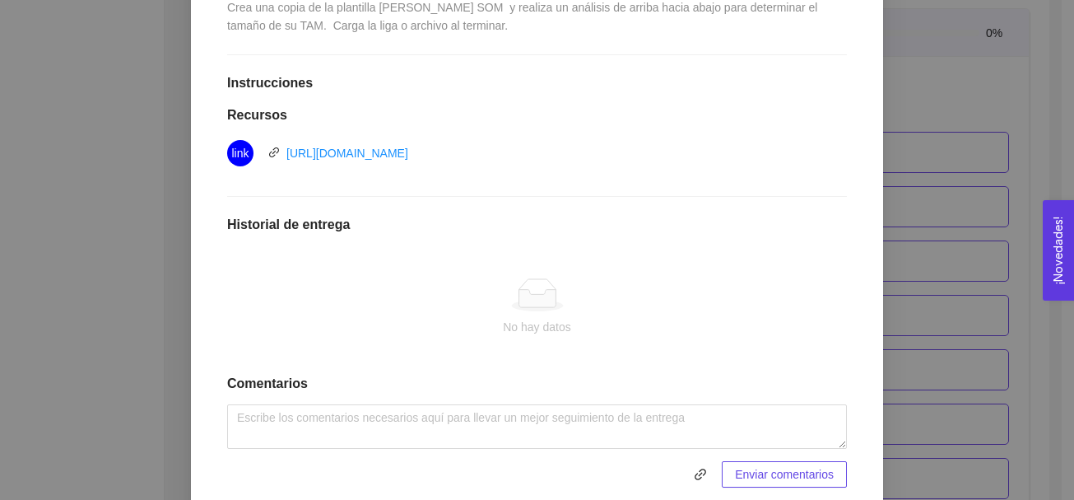
scroll to position [394, 0]
click at [408, 148] on link "[URL][DOMAIN_NAME]" at bounding box center [347, 151] width 122 height 13
